Goal: Information Seeking & Learning: Find specific fact

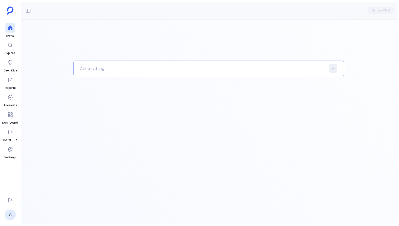
click at [87, 67] on p at bounding box center [200, 68] width 252 height 14
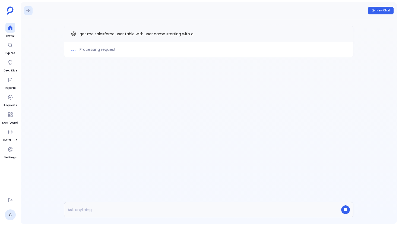
click at [27, 9] on icon at bounding box center [28, 10] width 5 height 5
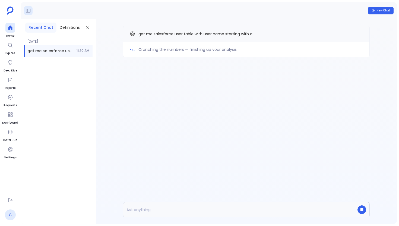
click at [13, 214] on link "C" at bounding box center [10, 214] width 11 height 11
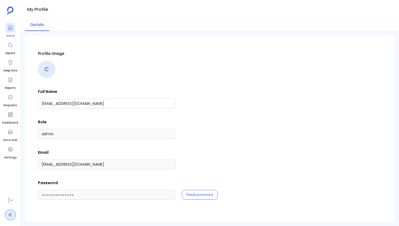
click at [9, 28] on icon at bounding box center [10, 28] width 4 height 4
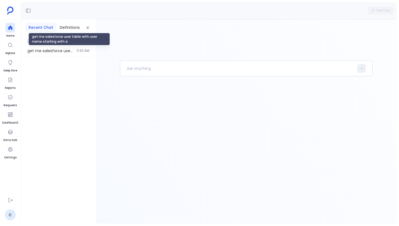
click at [60, 51] on span "get me salesforce user table with user name starting with a" at bounding box center [50, 50] width 46 height 5
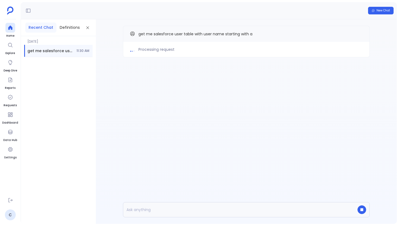
click at [158, 82] on div "Processing request get me salesforce user table with user name starting with a" at bounding box center [246, 52] width 301 height 66
click at [132, 93] on div "Processing request get me salesforce user table with user name starting with a" at bounding box center [246, 121] width 301 height 204
